Goal: Browse casually

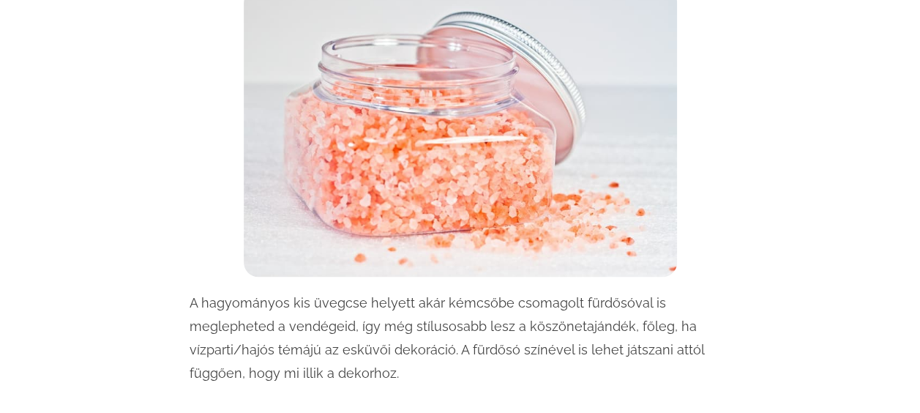
scroll to position [6406, 0]
